Goal: Information Seeking & Learning: Learn about a topic

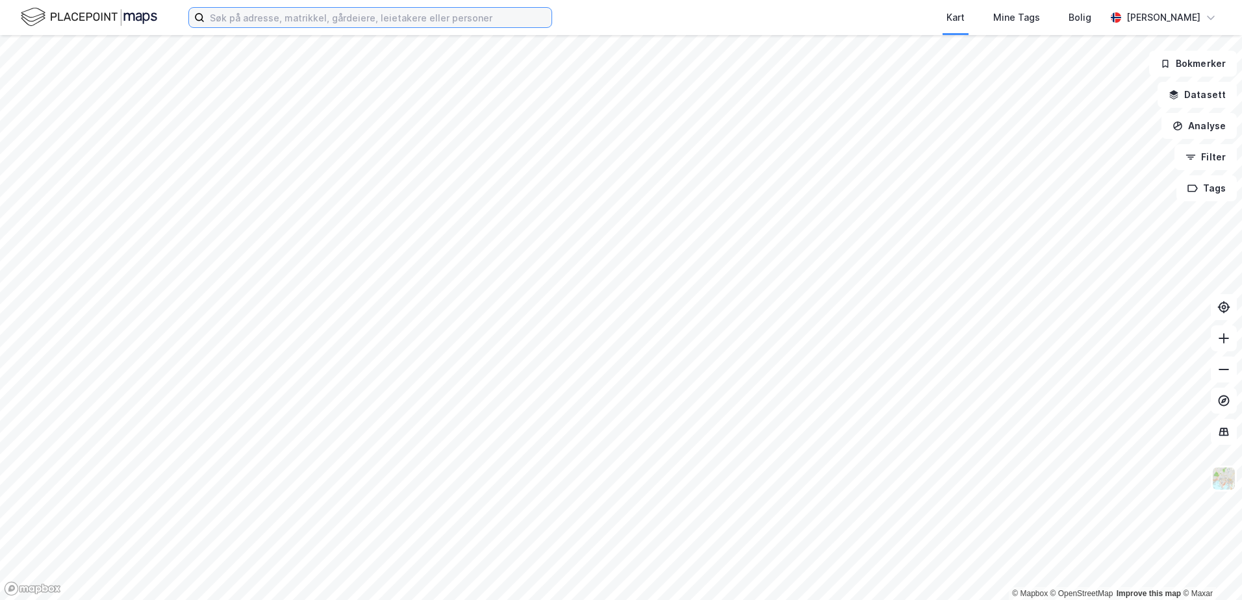
click at [225, 16] on input at bounding box center [378, 17] width 347 height 19
type input "f"
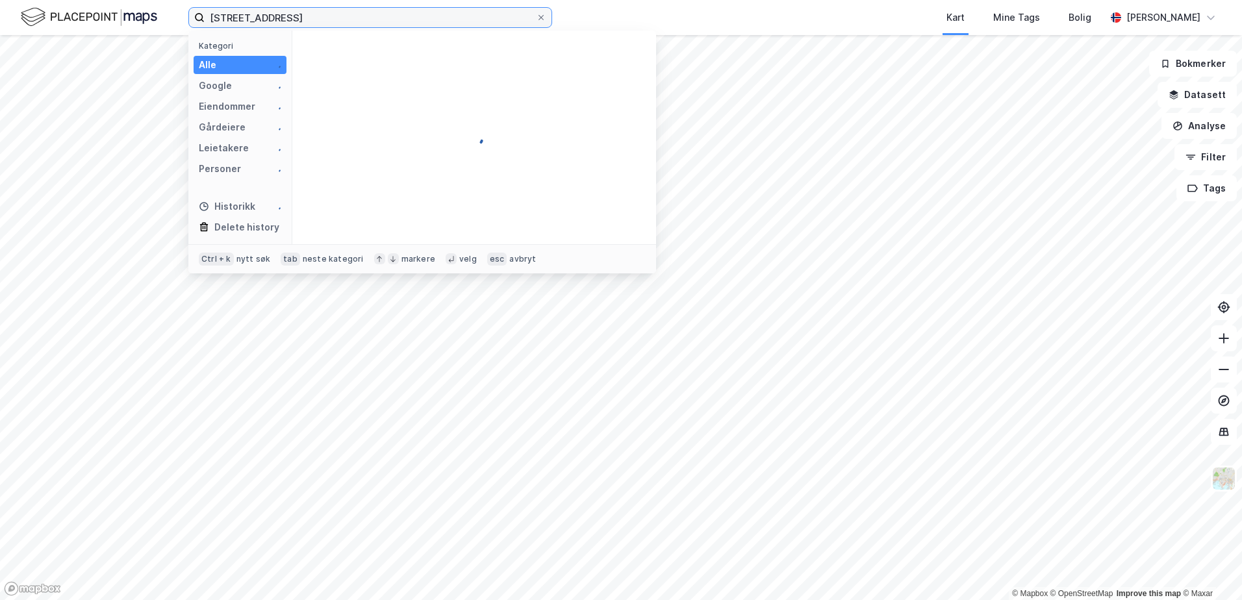
type input "[STREET_ADDRESS]"
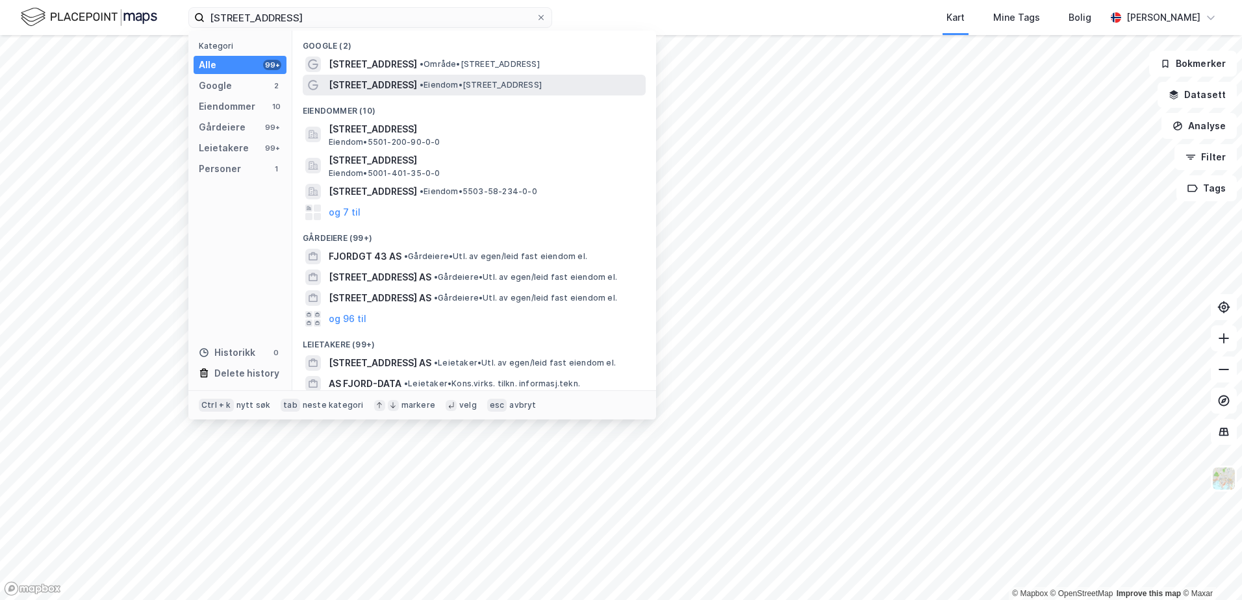
click at [333, 83] on span "[STREET_ADDRESS]" at bounding box center [373, 85] width 88 height 16
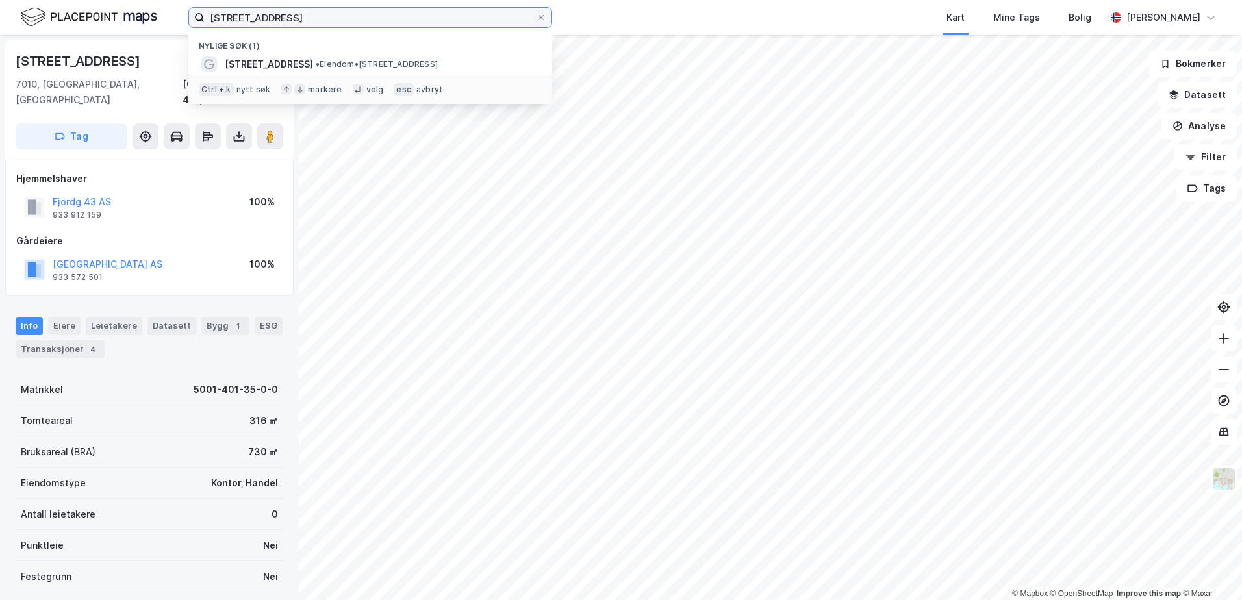
drag, startPoint x: 293, startPoint y: 20, endPoint x: 203, endPoint y: 26, distance: 90.5
click at [203, 26] on label "[STREET_ADDRESS]" at bounding box center [370, 17] width 364 height 21
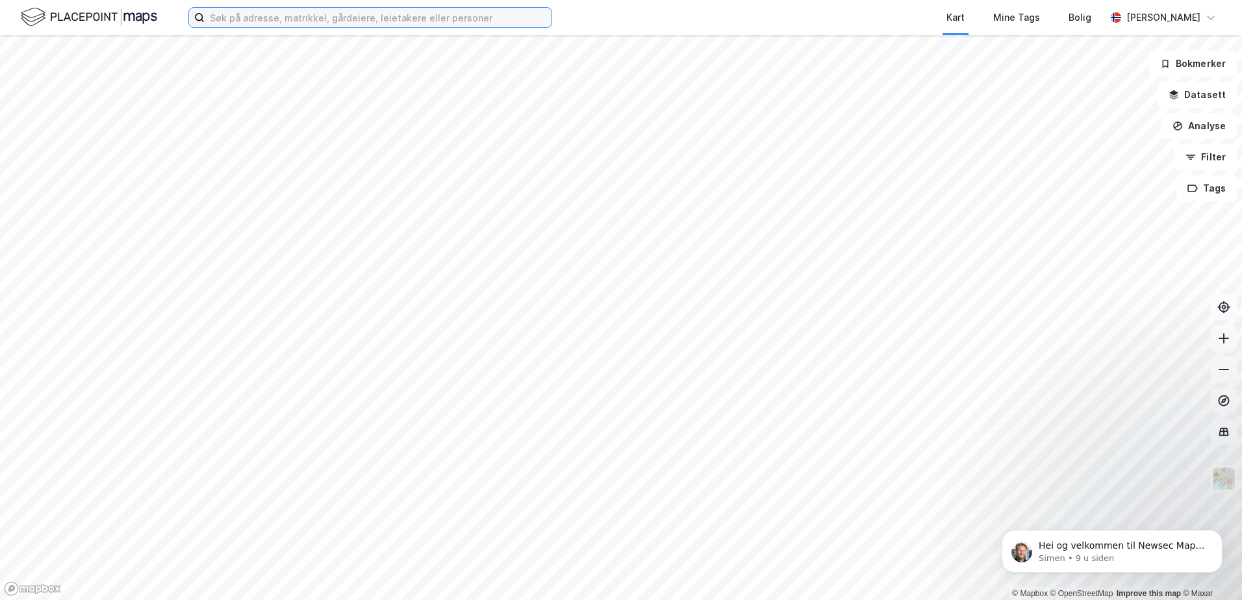
click at [268, 19] on input at bounding box center [378, 17] width 347 height 19
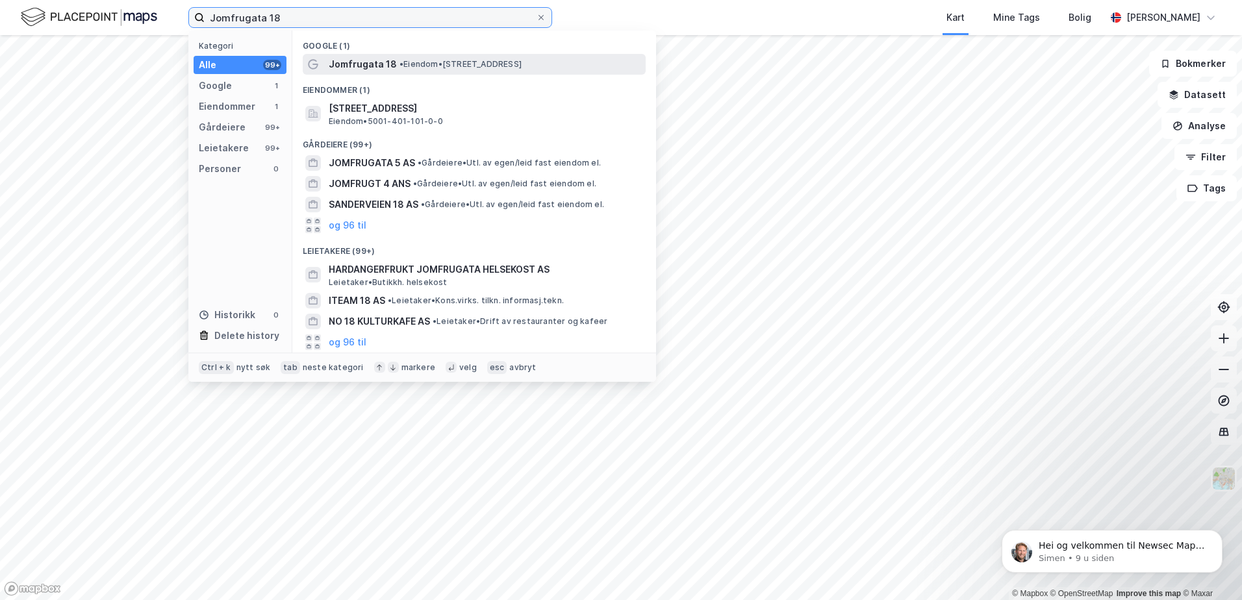
type input "Jomfrugata 18"
click at [361, 60] on span "Jomfrugata 18" at bounding box center [363, 65] width 68 height 16
